Goal: Task Accomplishment & Management: Manage account settings

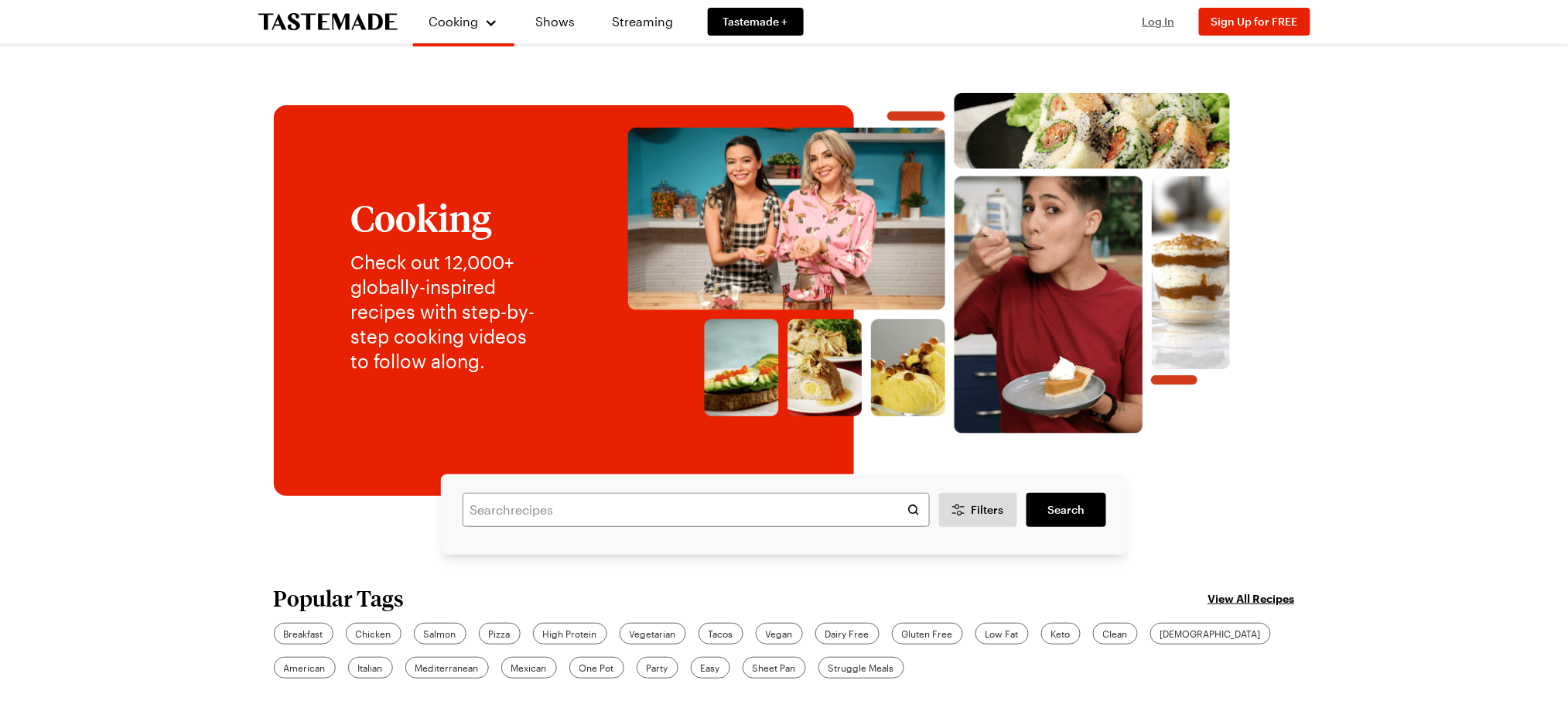
click at [1149, 17] on span "Log In" at bounding box center [1158, 21] width 32 height 14
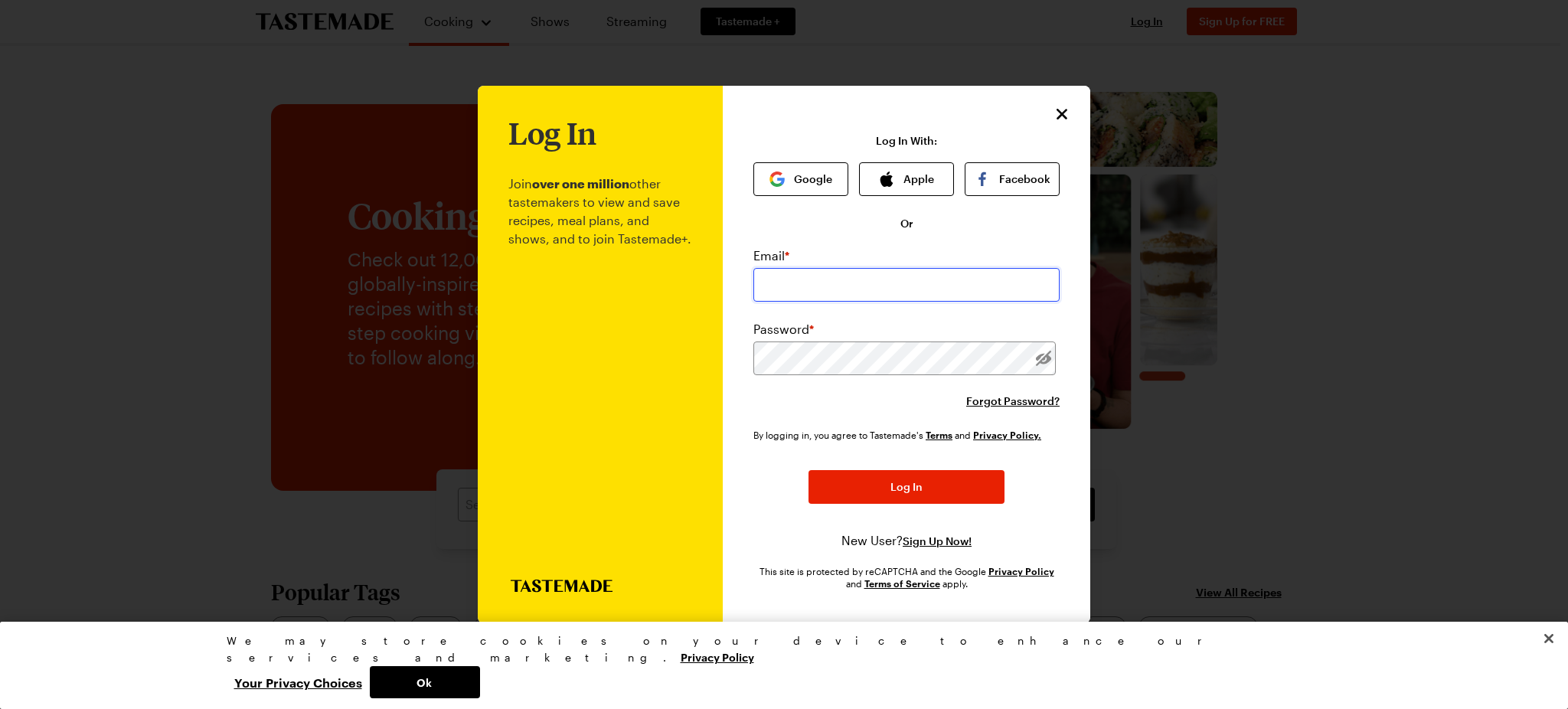
click at [971, 287] on input "email" at bounding box center [906, 284] width 306 height 34
click at [968, 297] on input "email" at bounding box center [906, 284] width 306 height 34
type input "[EMAIL_ADDRESS][DOMAIN_NAME]"
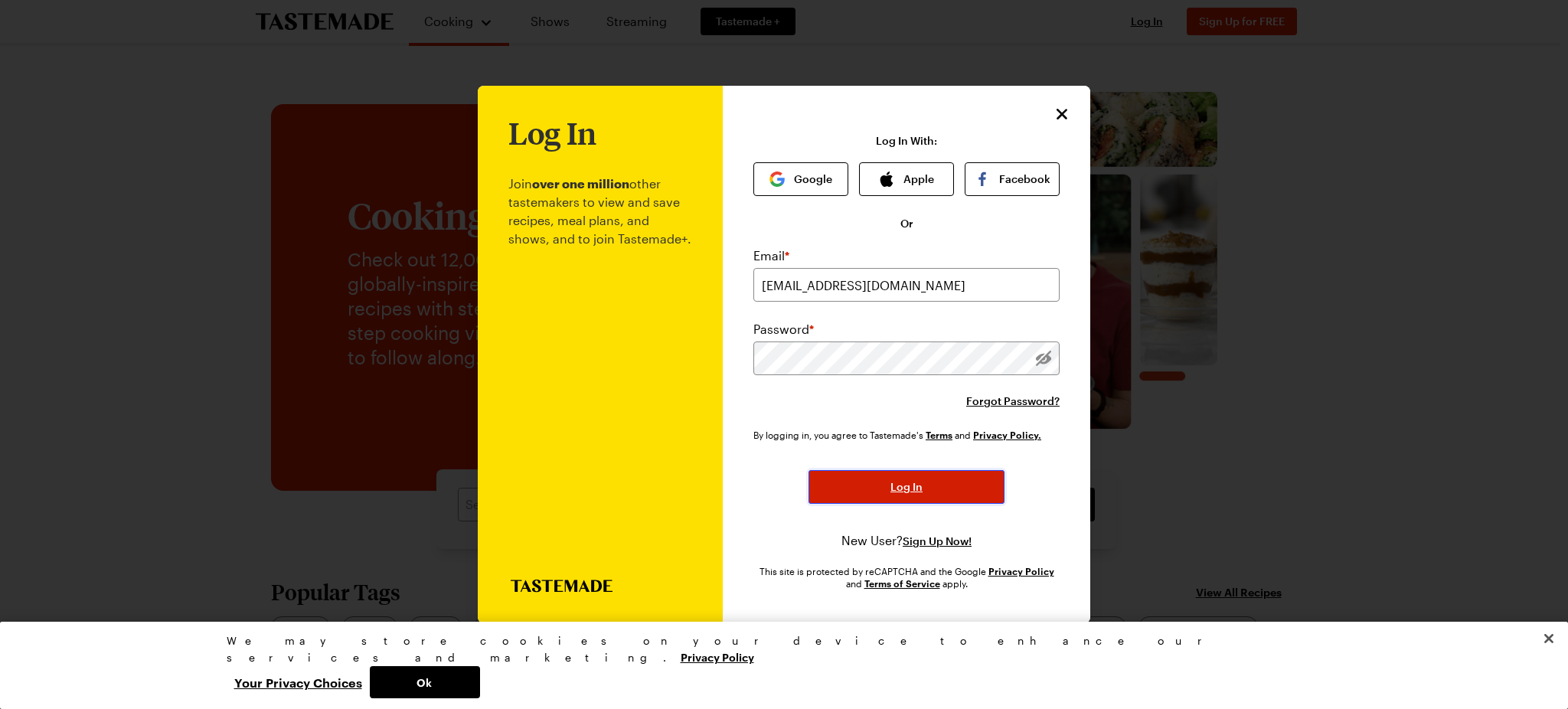
click at [815, 487] on button "Log In" at bounding box center [905, 486] width 196 height 34
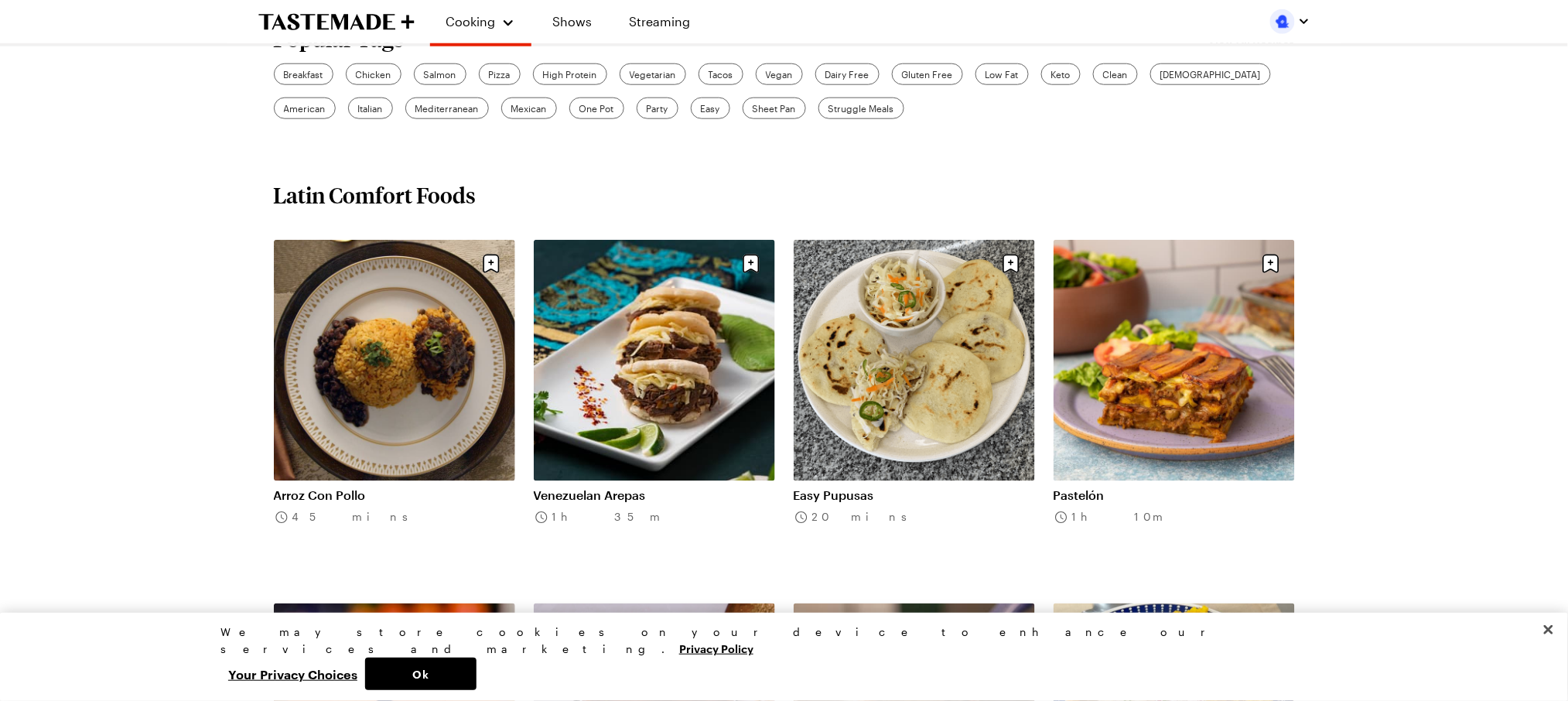
scroll to position [720, 0]
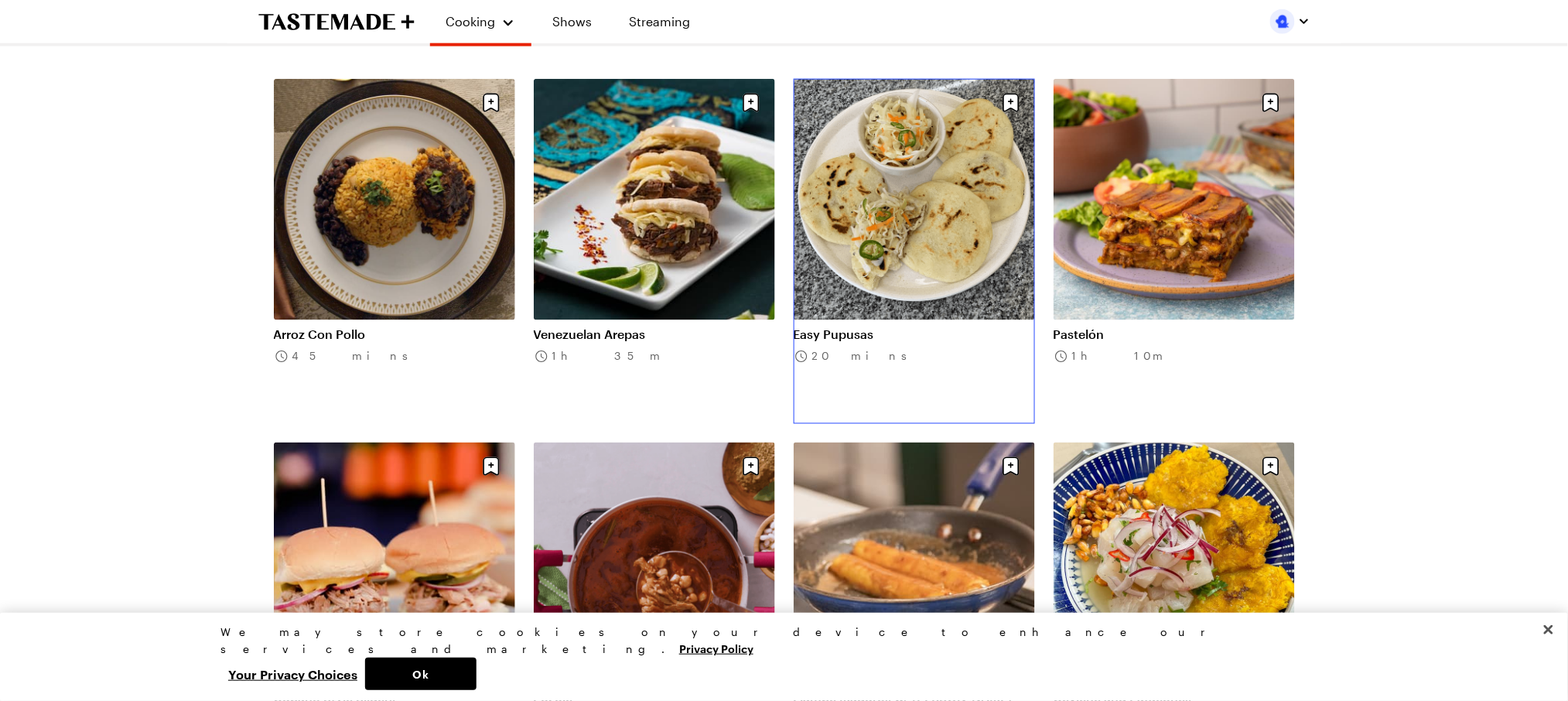
click at [936, 326] on link "Easy Pupusas" at bounding box center [914, 334] width 241 height 16
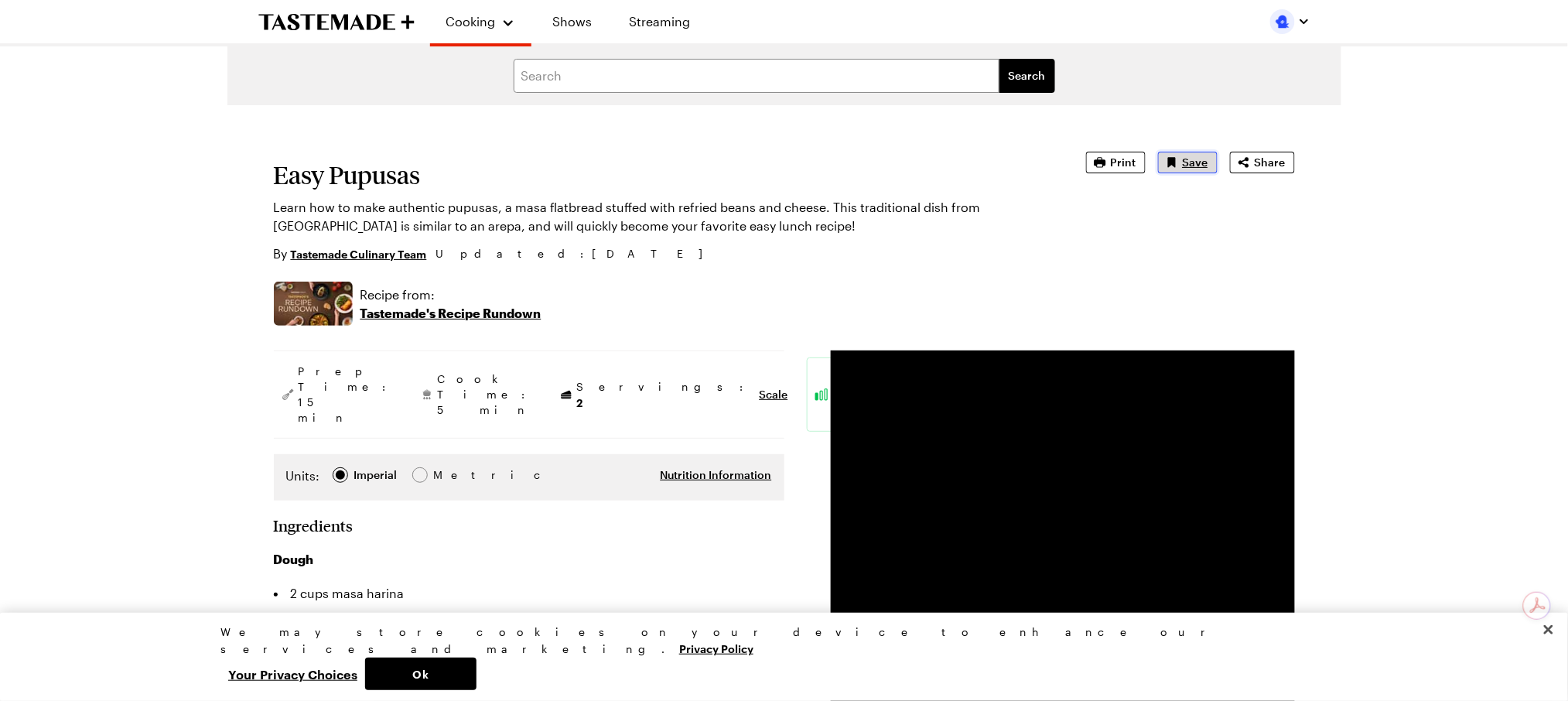
click at [1189, 167] on span "Save" at bounding box center [1195, 163] width 25 height 16
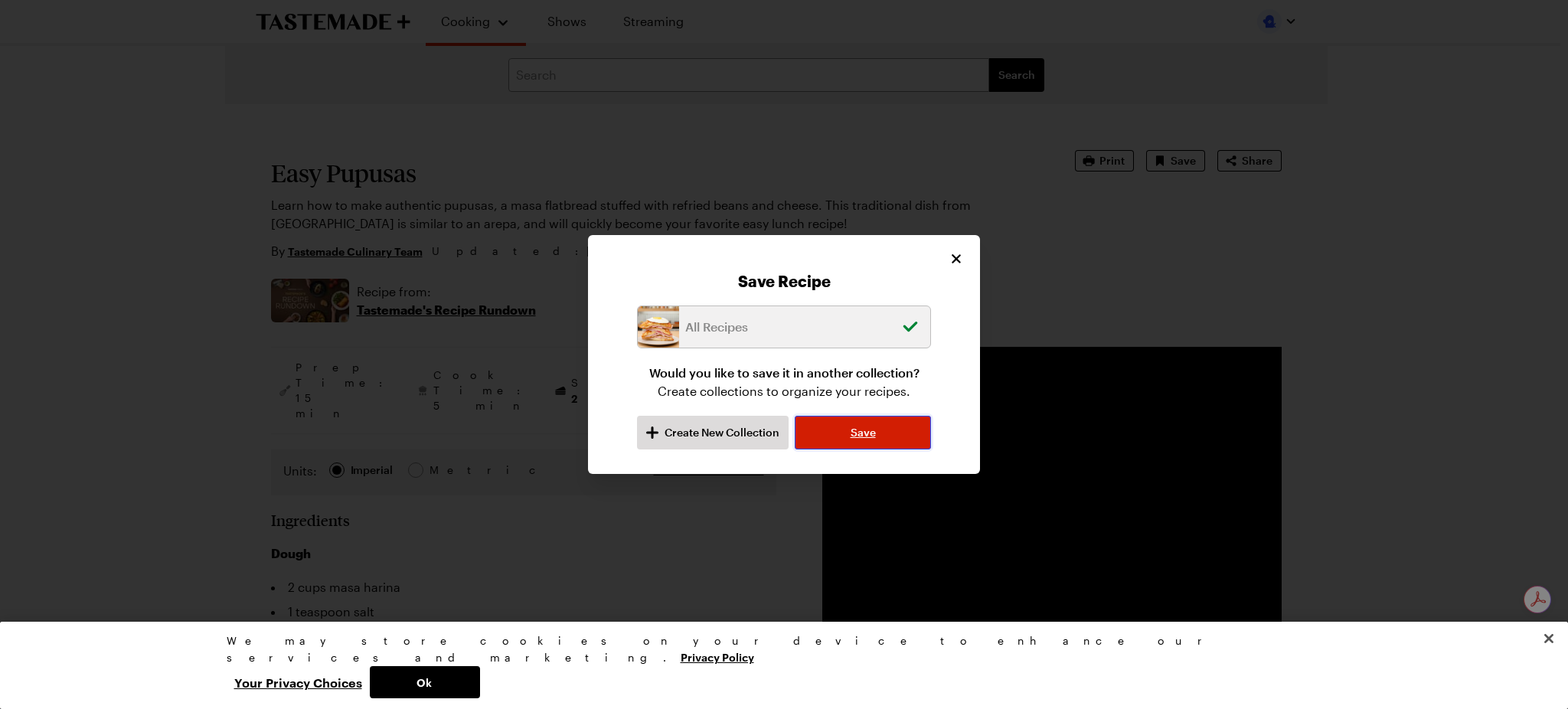
click at [849, 447] on button "Save" at bounding box center [862, 433] width 136 height 34
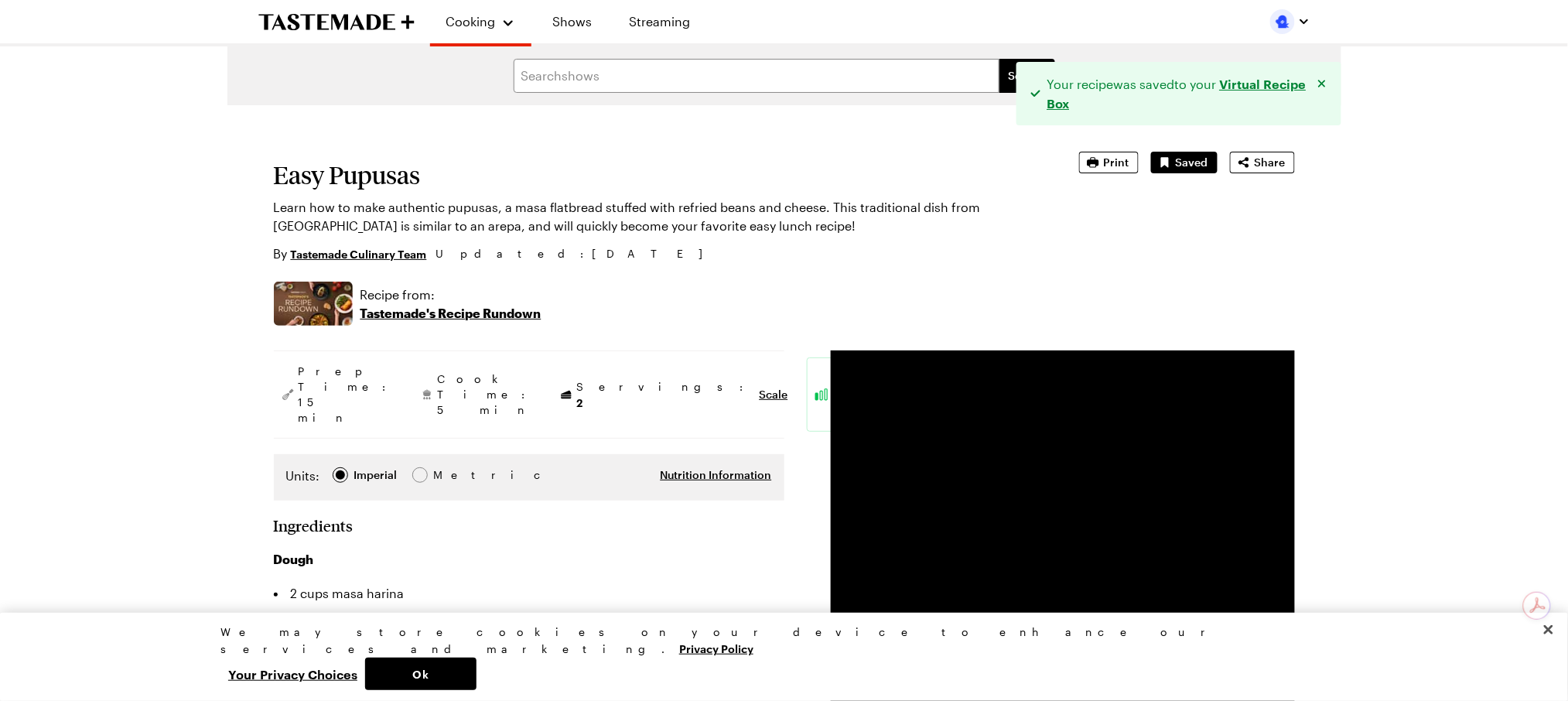
type textarea "x"
